Goal: Task Accomplishment & Management: Manage account settings

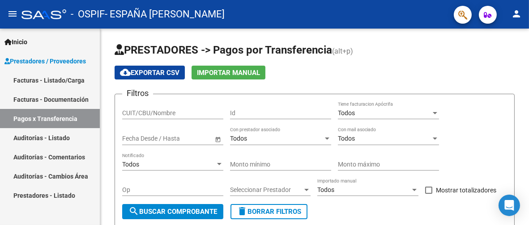
click at [50, 78] on link "Facturas - Listado/Carga" at bounding box center [50, 80] width 100 height 19
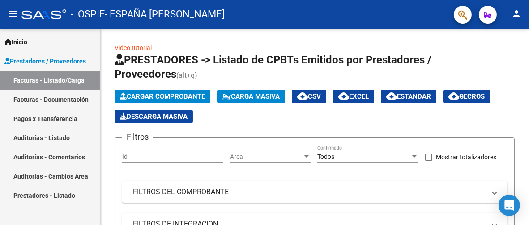
click at [60, 121] on link "Pagos x Transferencia" at bounding box center [50, 118] width 100 height 19
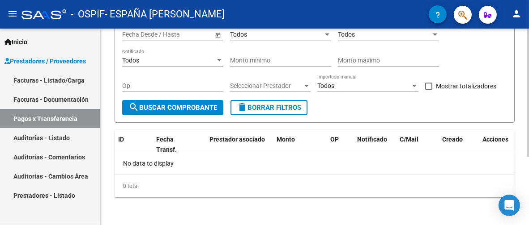
click at [150, 106] on span "search Buscar Comprobante" at bounding box center [172, 108] width 89 height 8
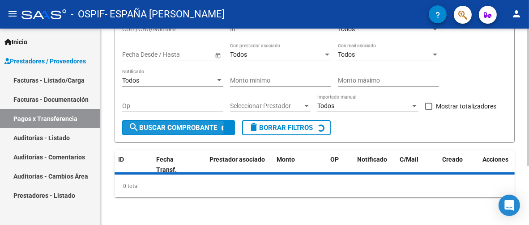
scroll to position [104, 0]
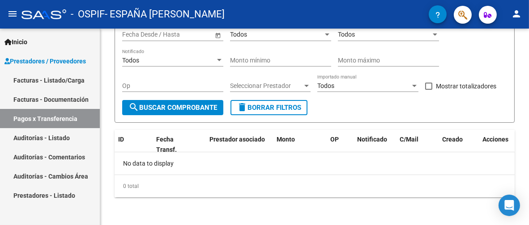
click at [62, 101] on link "Facturas - Documentación" at bounding box center [50, 99] width 100 height 19
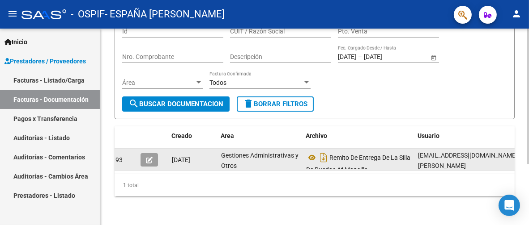
scroll to position [0, 13]
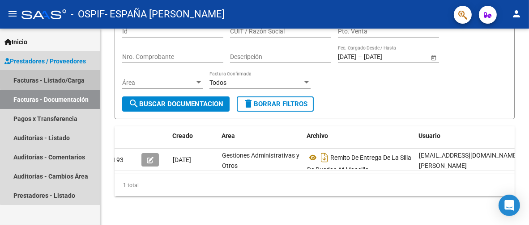
click at [56, 77] on link "Facturas - Listado/Carga" at bounding box center [50, 80] width 100 height 19
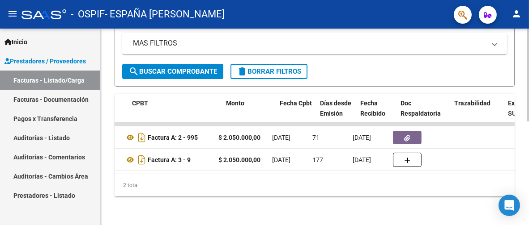
scroll to position [0, 301]
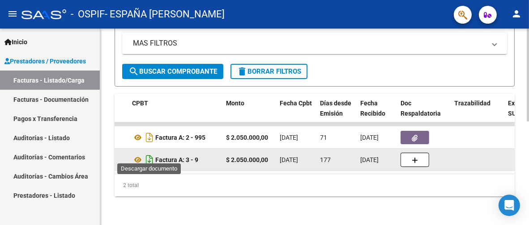
click at [152, 155] on icon "Descargar documento" at bounding box center [150, 160] width 12 height 14
